Goal: Navigation & Orientation: Understand site structure

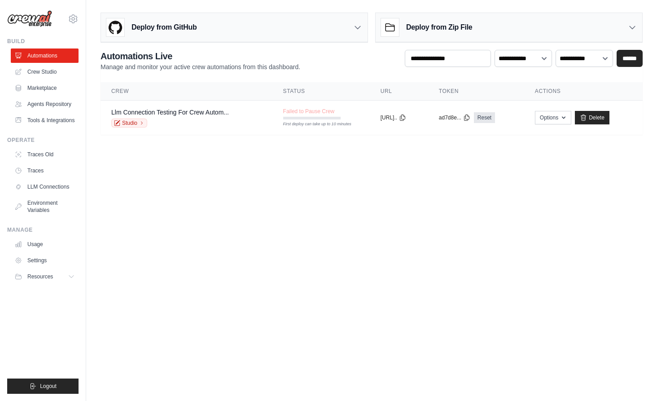
click at [357, 31] on icon at bounding box center [357, 27] width 9 height 9
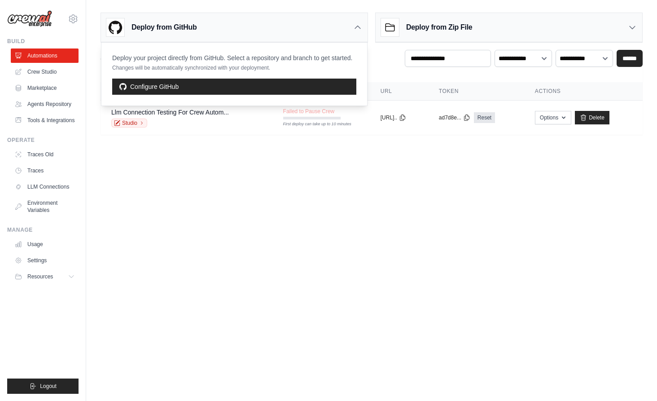
click at [362, 7] on main "Deploy from GitHub Deploy your project directly from GitHub. Select a repositor…" at bounding box center [371, 77] width 571 height 154
click at [373, 65] on div "**********" at bounding box center [372, 61] width 542 height 22
click at [357, 31] on icon at bounding box center [357, 27] width 9 height 9
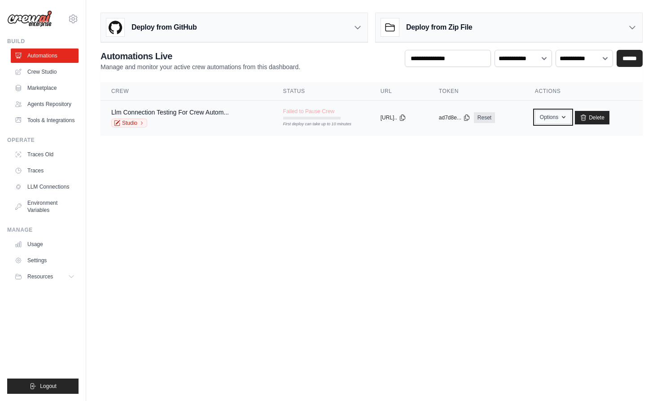
click at [568, 118] on icon "button" at bounding box center [563, 117] width 7 height 7
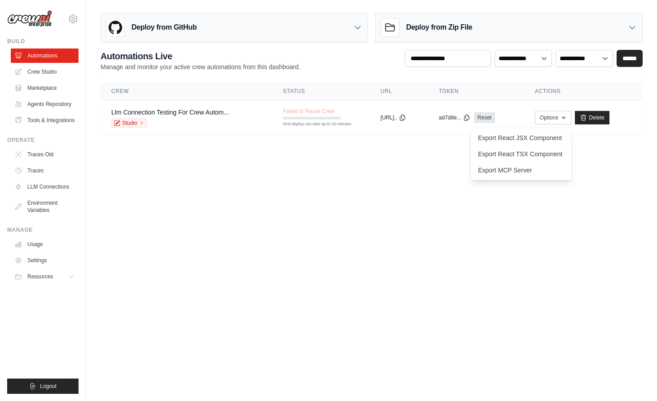
click at [461, 153] on main "Deploy from GitHub Deploy your project directly from GitHub. Select a repositor…" at bounding box center [371, 77] width 571 height 154
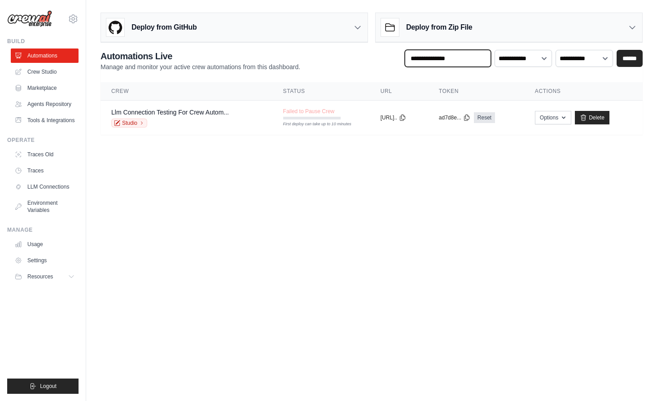
click at [463, 62] on input "text" at bounding box center [448, 58] width 86 height 17
click at [54, 75] on link "Crew Studio" at bounding box center [46, 72] width 68 height 14
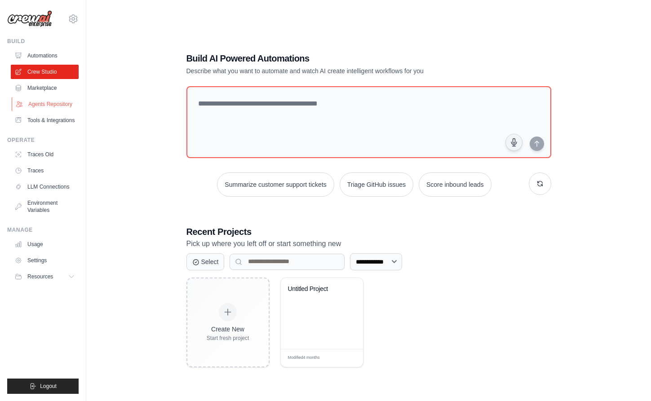
click at [47, 100] on link "Agents Repository" at bounding box center [46, 104] width 68 height 14
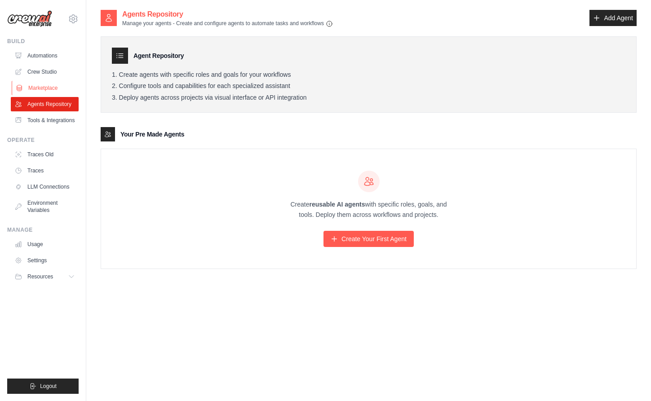
click at [53, 85] on link "Marketplace" at bounding box center [46, 88] width 68 height 14
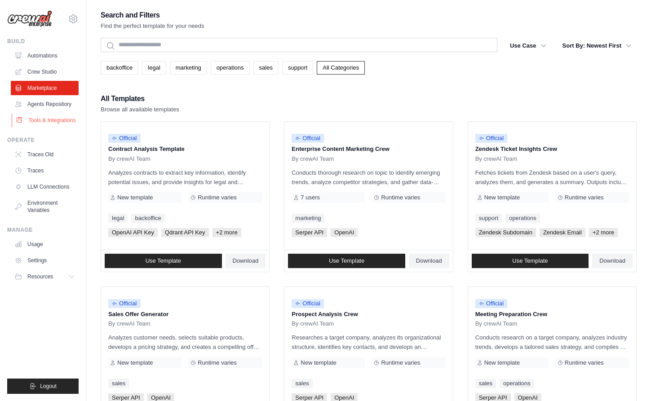
click at [50, 118] on link "Tools & Integrations" at bounding box center [46, 120] width 68 height 14
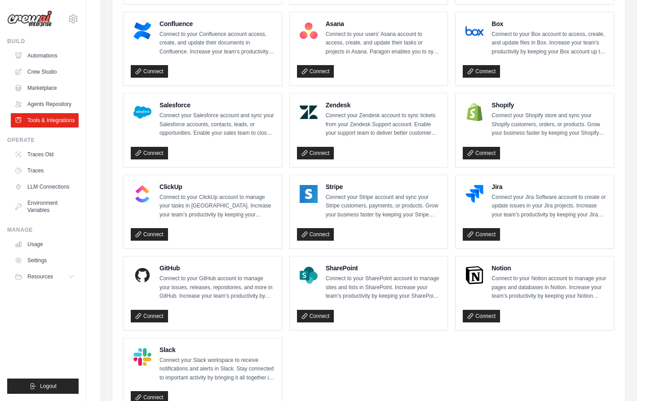
scroll to position [407, 0]
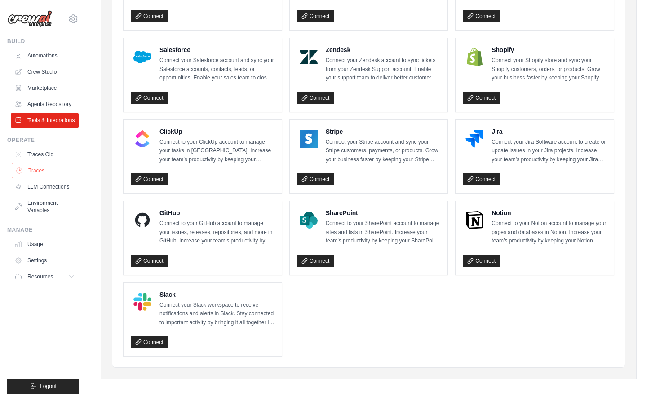
click at [36, 166] on link "Traces" at bounding box center [46, 170] width 68 height 14
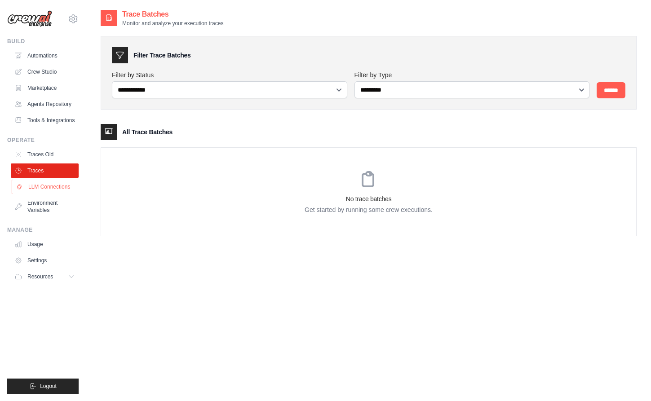
click at [41, 190] on link "LLM Connections" at bounding box center [46, 187] width 68 height 14
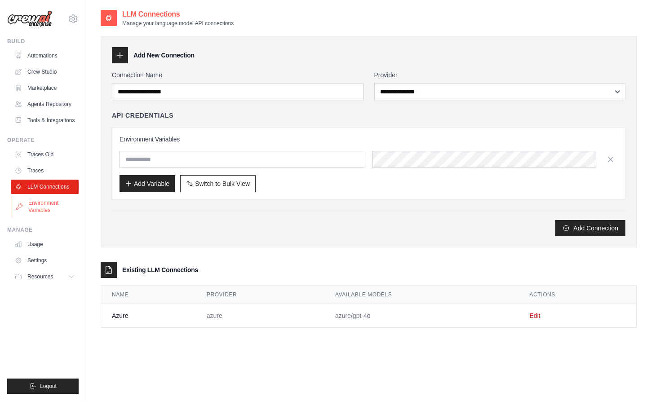
click at [42, 209] on link "Environment Variables" at bounding box center [46, 207] width 68 height 22
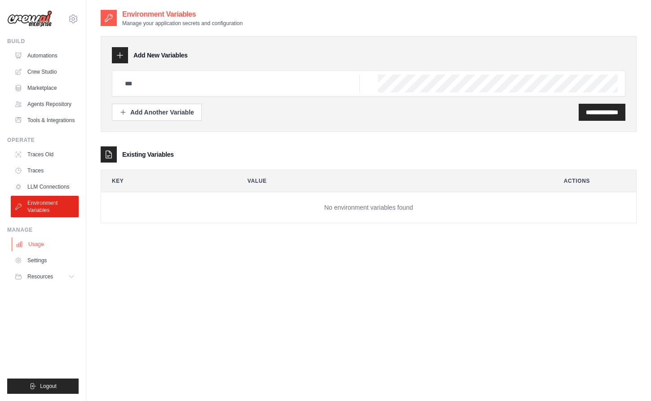
click at [39, 242] on link "Usage" at bounding box center [46, 244] width 68 height 14
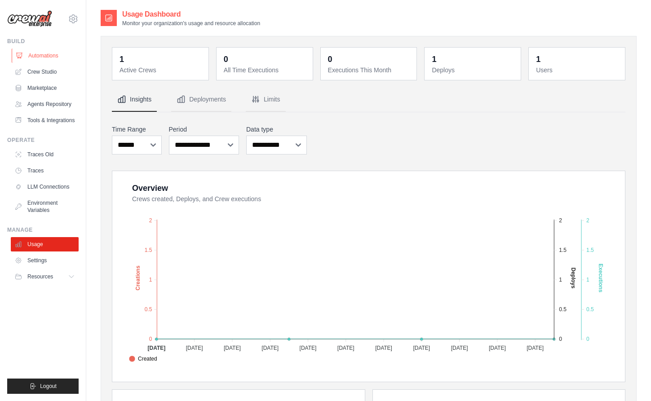
click at [48, 58] on link "Automations" at bounding box center [46, 56] width 68 height 14
